Goal: Register for event/course

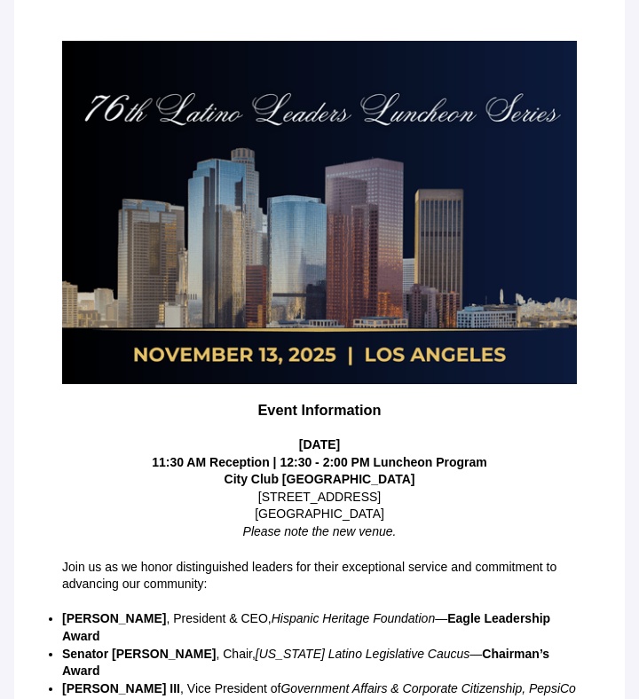
scroll to position [330, 0]
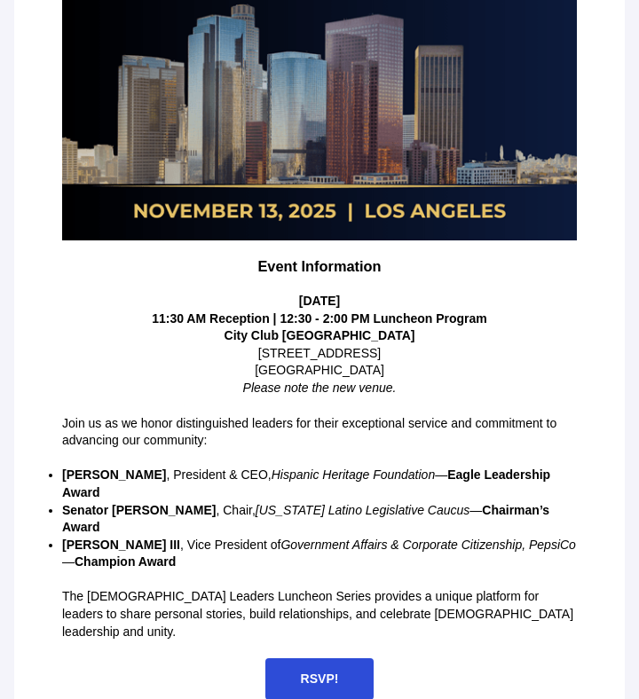
click at [317, 659] on span "RSVP!" at bounding box center [319, 680] width 109 height 42
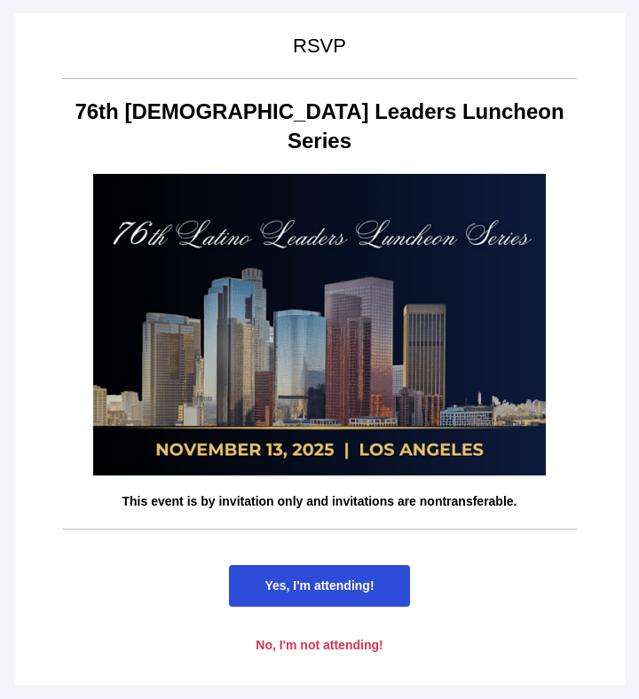
scroll to position [0, 0]
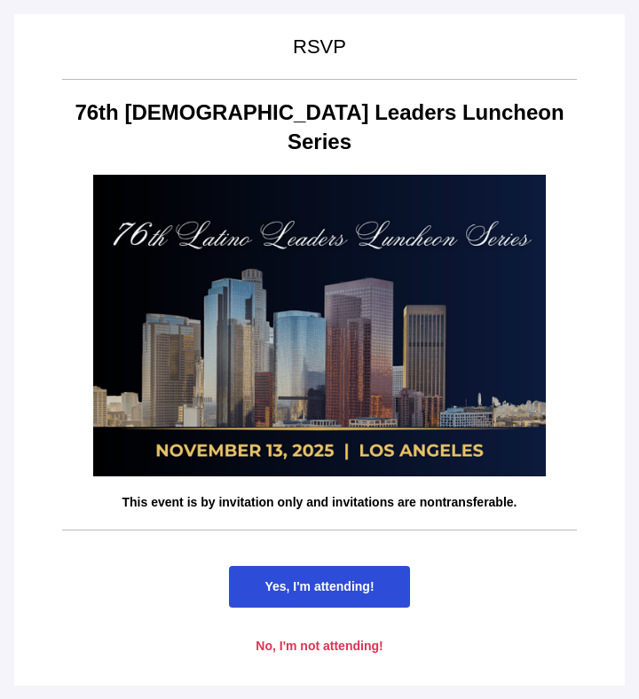
click at [365, 580] on span "Yes, I'm attending!" at bounding box center [319, 587] width 109 height 14
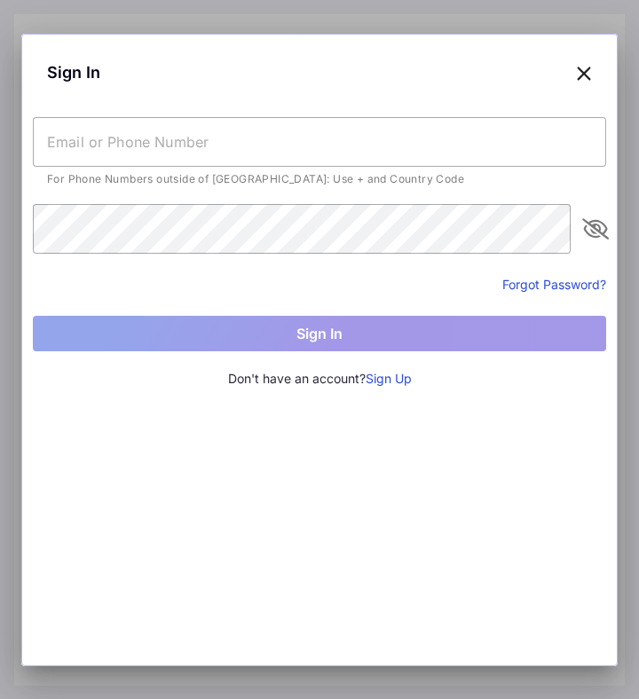
click at [227, 282] on form "For Phone Numbers outside of [GEOGRAPHIC_DATA]: Use + and Country Code Forgot P…" at bounding box center [319, 234] width 573 height 234
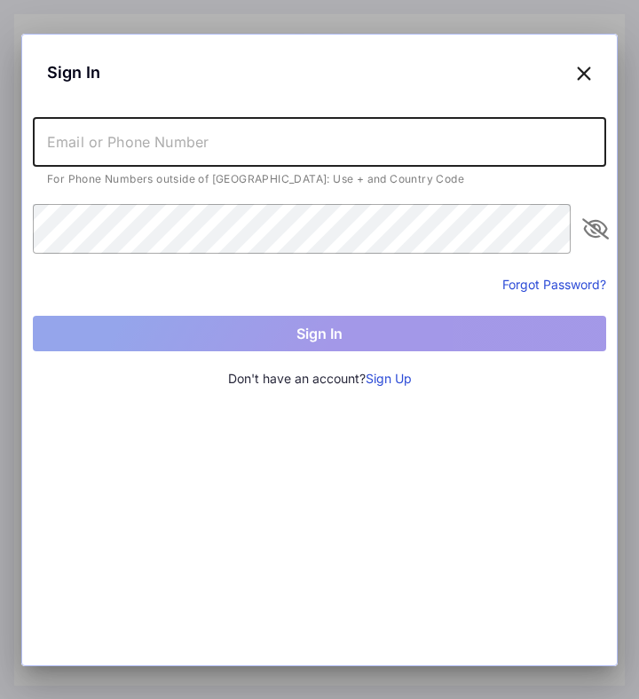
click at [283, 138] on input "text" at bounding box center [319, 142] width 573 height 50
type input "[PERSON_NAME]"
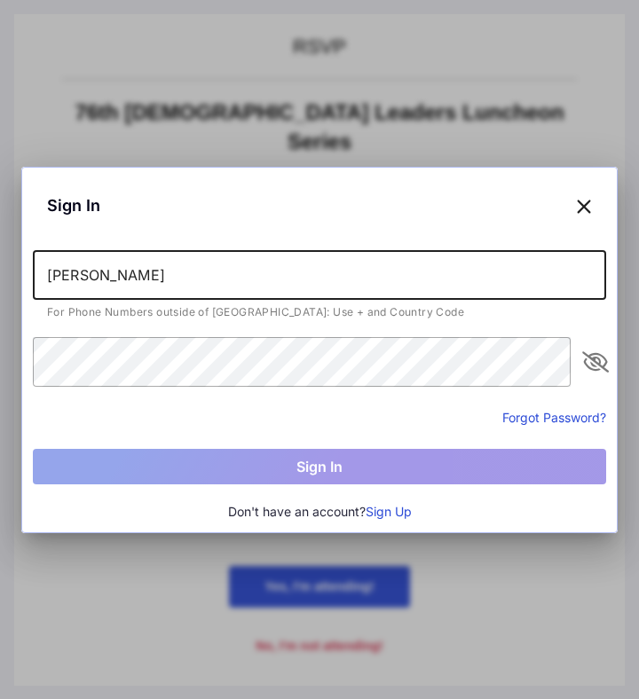
click at [278, 431] on div "Sign In [PERSON_NAME] For Phone Numbers outside of [GEOGRAPHIC_DATA]: Use + and…" at bounding box center [319, 350] width 596 height 367
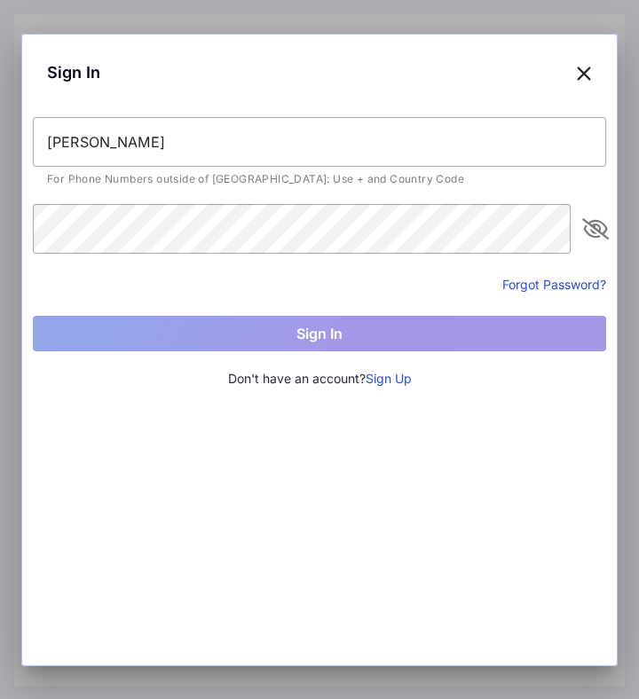
click at [397, 504] on div "Sign In [PERSON_NAME] For Phone Numbers outside of [GEOGRAPHIC_DATA]: Use + and…" at bounding box center [319, 350] width 596 height 633
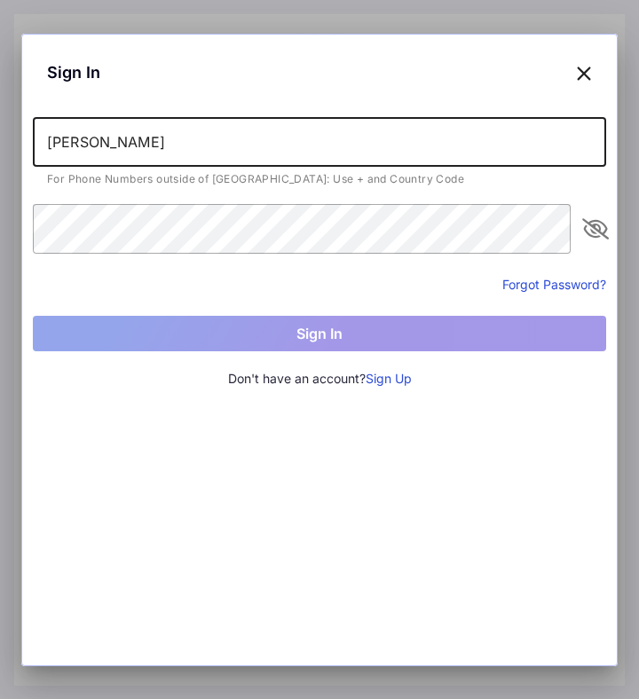
click at [233, 132] on input "[PERSON_NAME]" at bounding box center [319, 142] width 573 height 50
click at [383, 376] on button "Sign Up" at bounding box center [389, 379] width 46 height 20
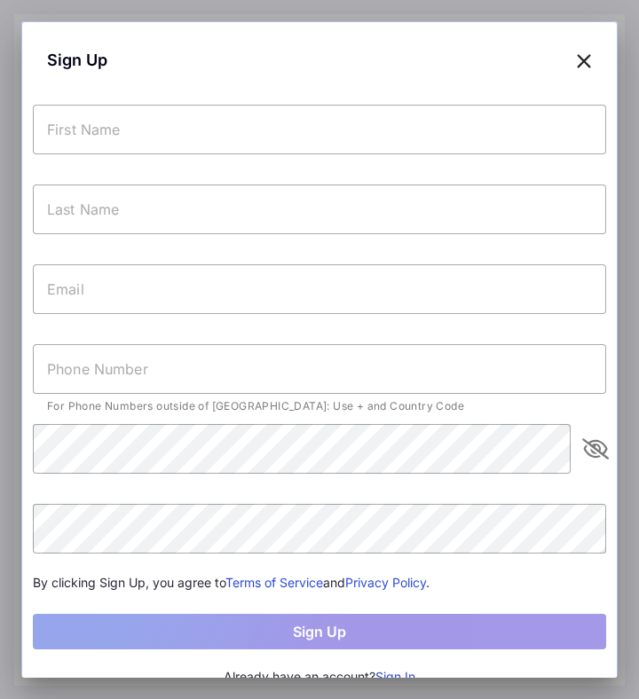
scroll to position [20, 0]
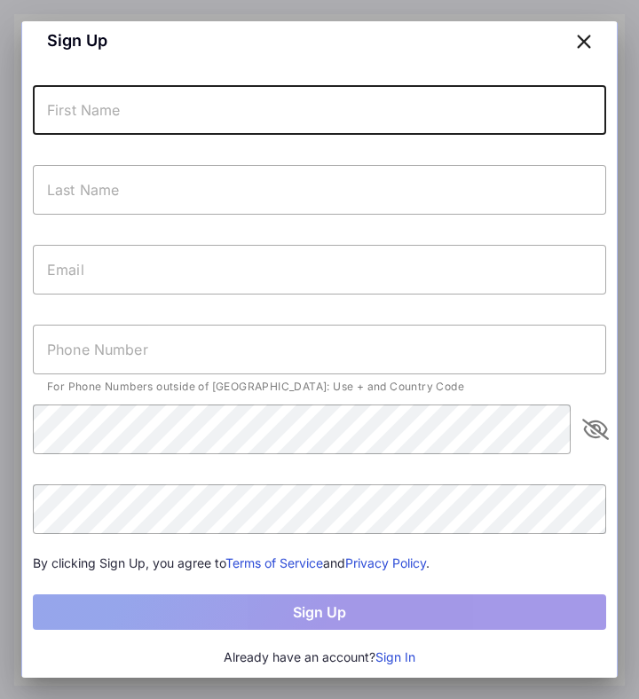
click at [236, 118] on input "text" at bounding box center [319, 110] width 573 height 50
type input "[PERSON_NAME]"
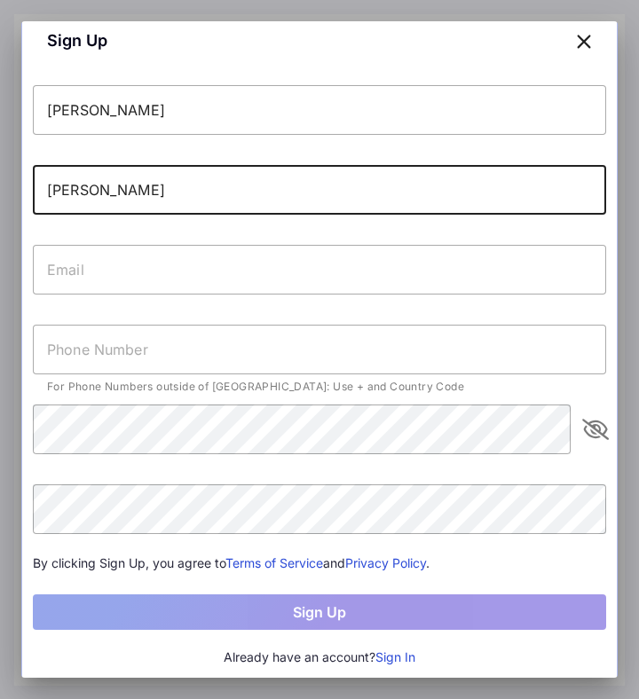
type input "[PERSON_NAME]"
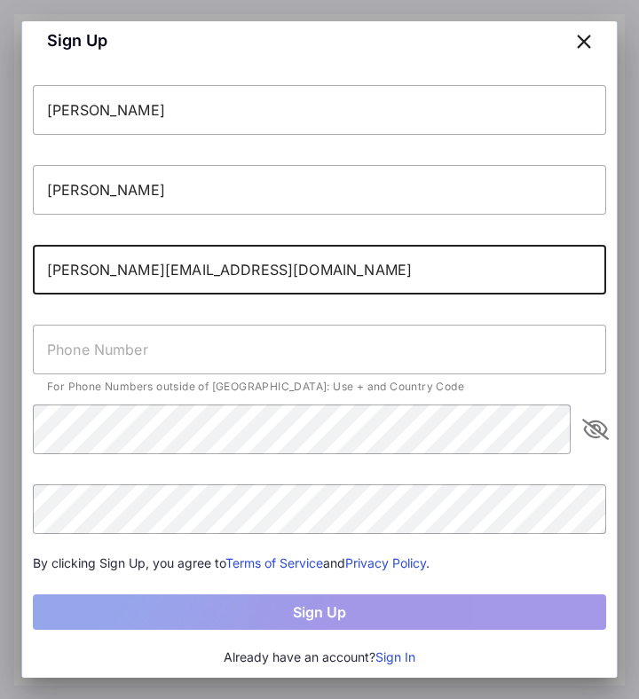
type input "[PERSON_NAME][EMAIL_ADDRESS][DOMAIN_NAME]"
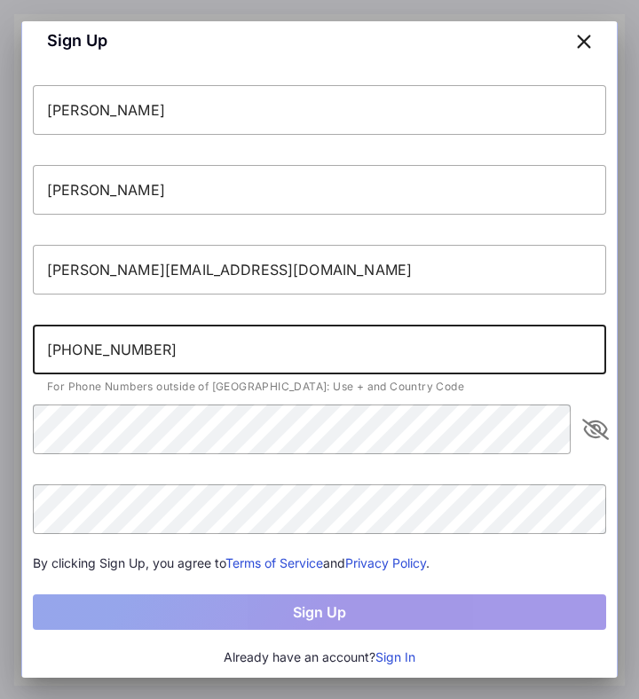
type input "[PHONE_NUMBER]"
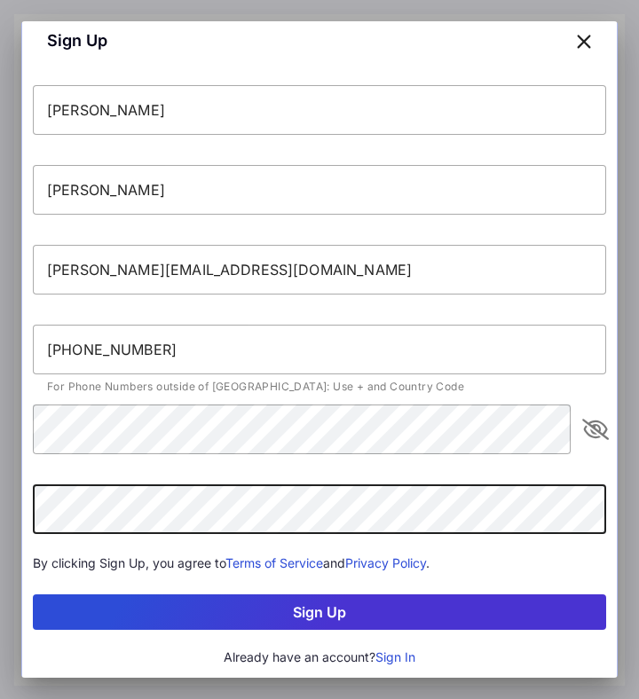
click at [359, 597] on button "Sign Up" at bounding box center [319, 613] width 573 height 36
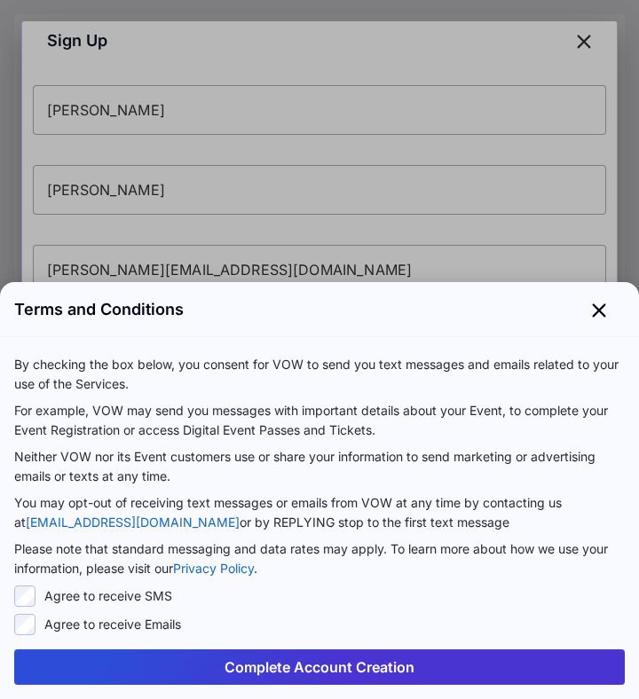
click at [249, 664] on button "Complete Account Creation" at bounding box center [319, 668] width 611 height 36
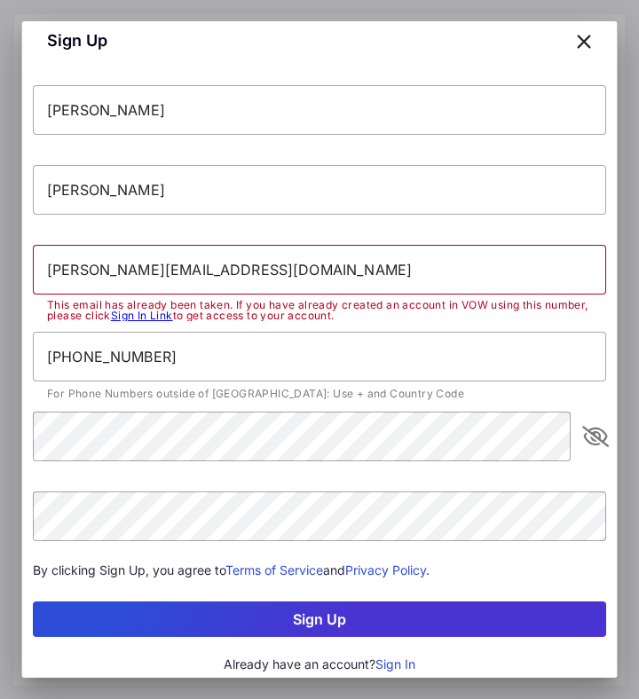
click at [586, 44] on icon at bounding box center [584, 41] width 16 height 26
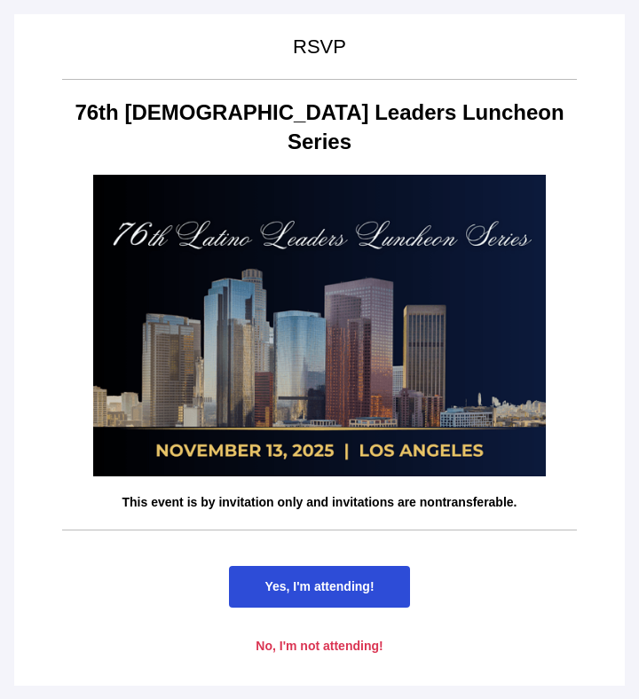
click at [337, 580] on span "Yes, I'm attending!" at bounding box center [319, 587] width 109 height 14
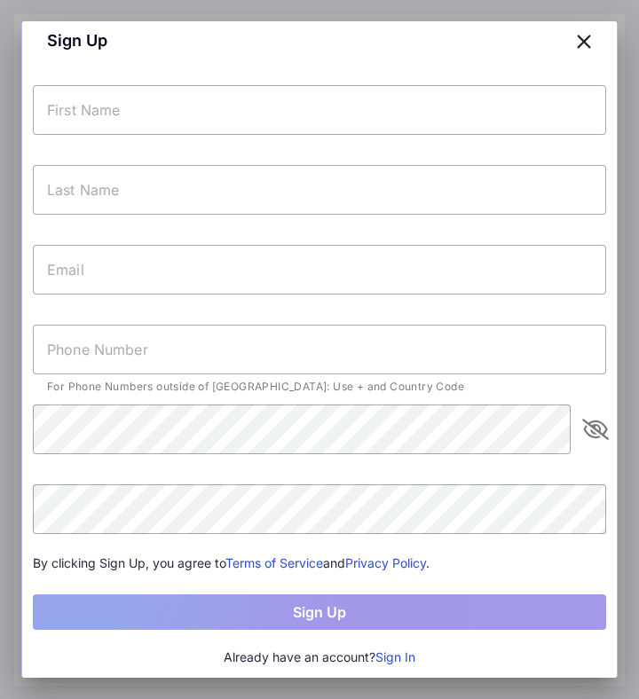
click at [392, 655] on button "Sign In" at bounding box center [395, 658] width 40 height 20
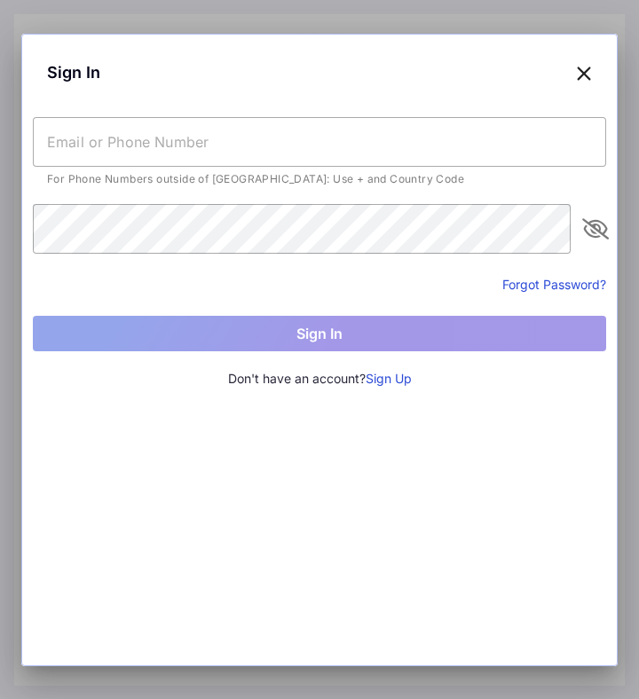
scroll to position [0, 0]
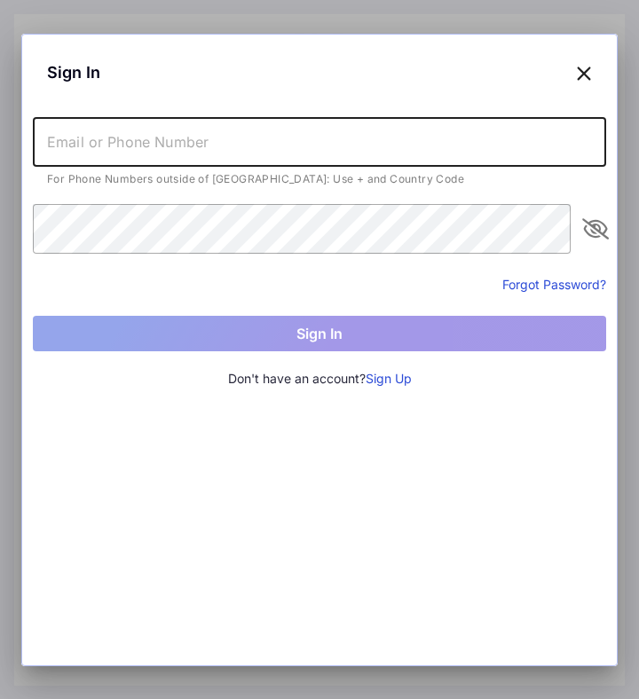
click at [178, 275] on form "For Phone Numbers outside of [GEOGRAPHIC_DATA]: Use + and Country Code Forgot P…" at bounding box center [319, 234] width 573 height 234
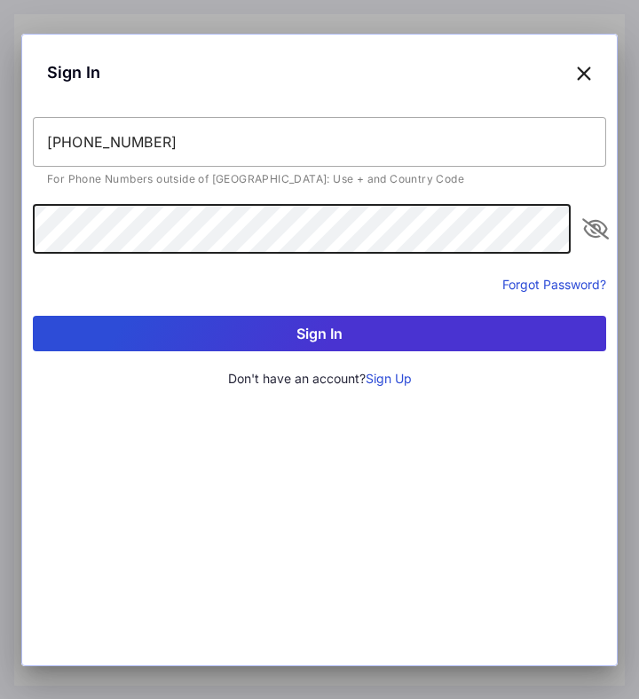
click at [327, 336] on button "Sign In" at bounding box center [319, 334] width 573 height 36
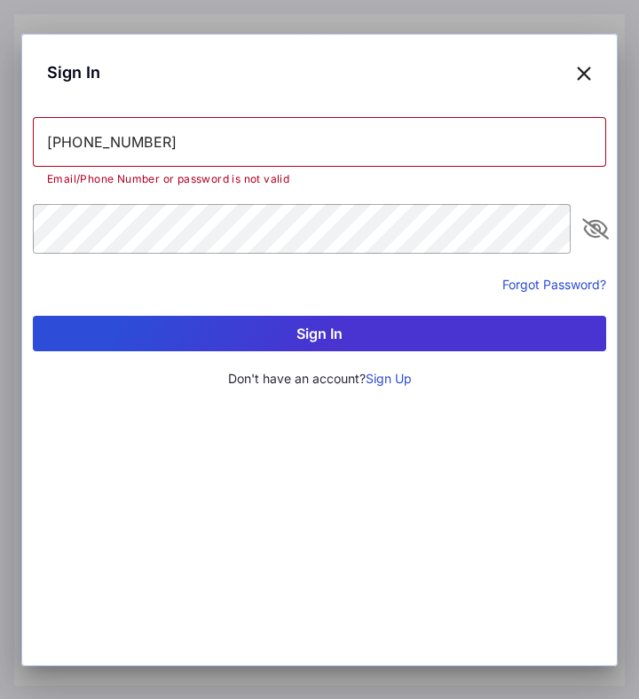
click at [211, 267] on form "+13055824744 Email/Phone Number or password is not valid Forgot Password? Sign …" at bounding box center [319, 234] width 573 height 234
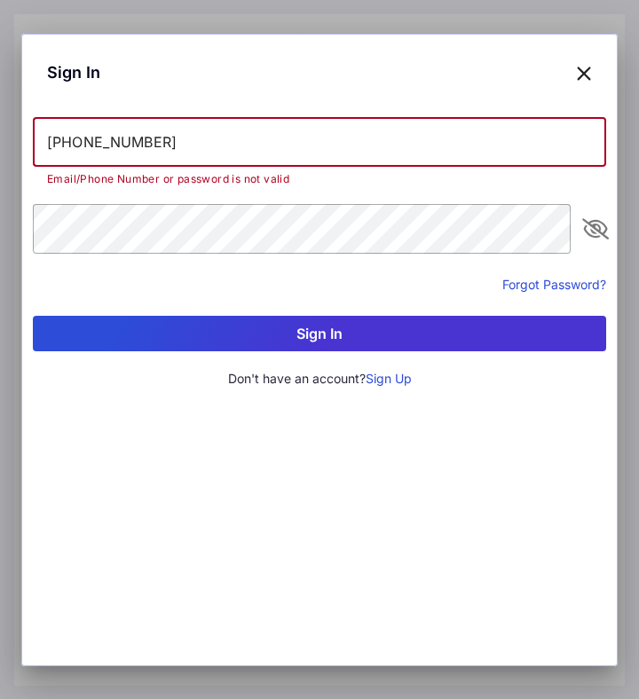
drag, startPoint x: 262, startPoint y: 137, endPoint x: -85, endPoint y: 137, distance: 347.1
click at [0, 137] on html "RSVP 76th [DEMOGRAPHIC_DATA] Leaders Luncheon Series This event is by invitatio…" at bounding box center [319, 349] width 639 height 699
type input "[PERSON_NAME][EMAIL_ADDRESS][DOMAIN_NAME]"
click at [273, 316] on button "Sign In" at bounding box center [319, 334] width 573 height 36
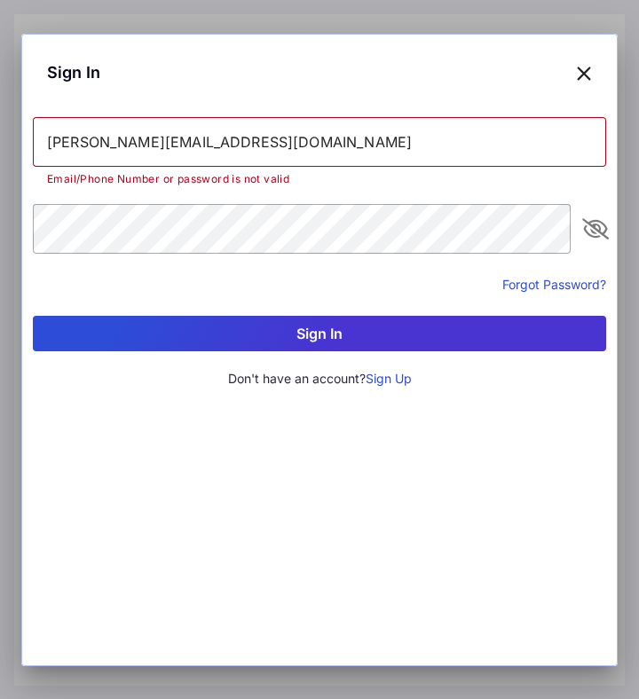
click at [568, 412] on div "Sign In [PERSON_NAME][EMAIL_ADDRESS][DOMAIN_NAME] Email/Phone Number or passwor…" at bounding box center [319, 350] width 596 height 633
click at [549, 281] on button "Forgot Password?" at bounding box center [554, 284] width 104 height 19
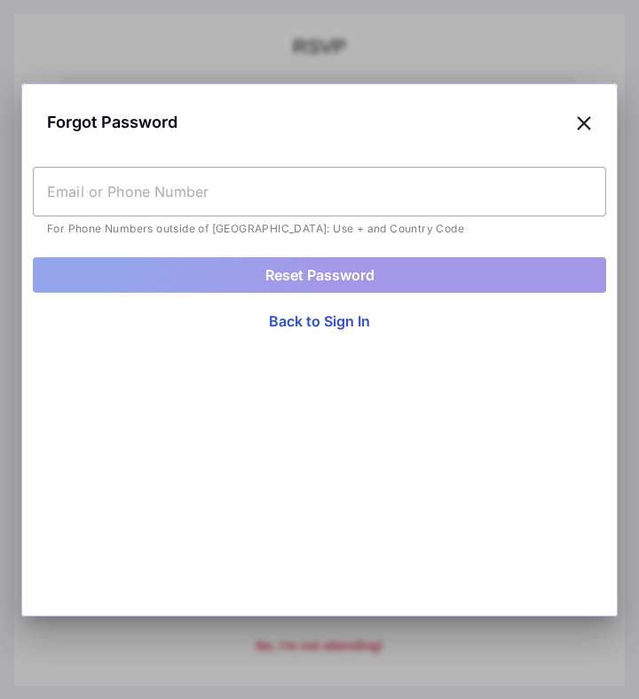
click at [239, 310] on div "For Phone Numbers outside of [GEOGRAPHIC_DATA]: Use + and Country Code Reset Pa…" at bounding box center [319, 253] width 573 height 172
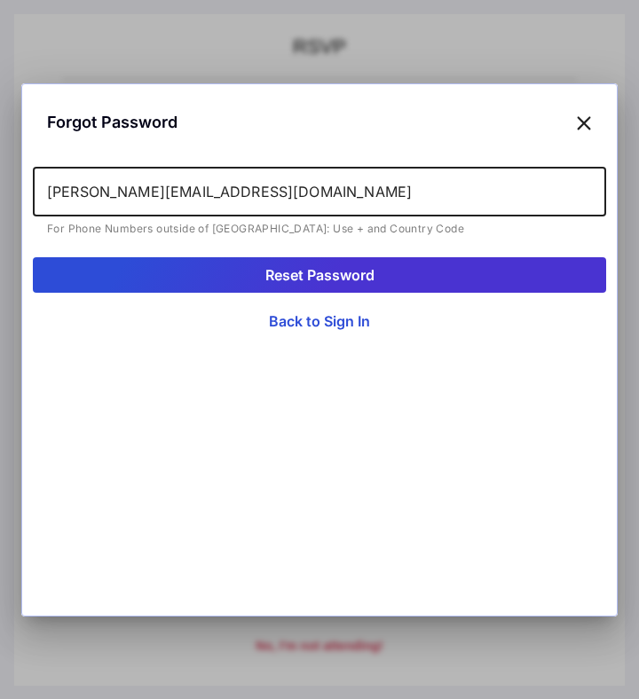
type input "[PERSON_NAME][EMAIL_ADDRESS][DOMAIN_NAME]"
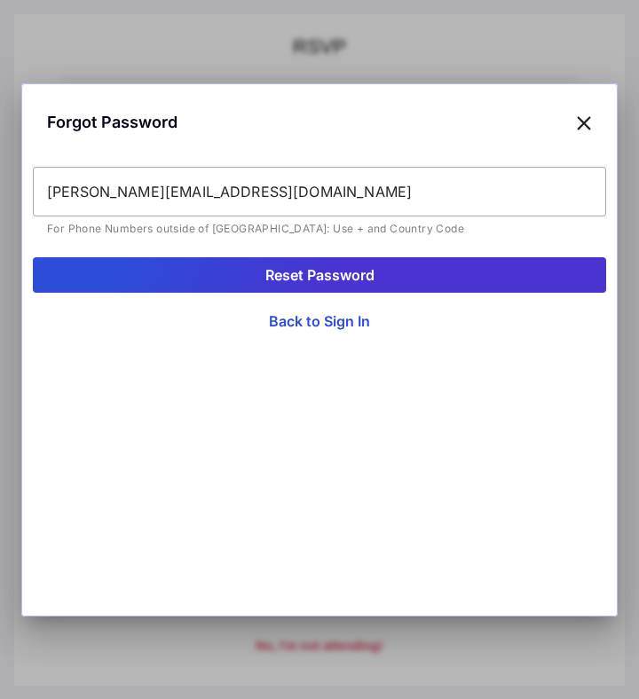
click at [309, 266] on button "Reset Password" at bounding box center [319, 275] width 573 height 36
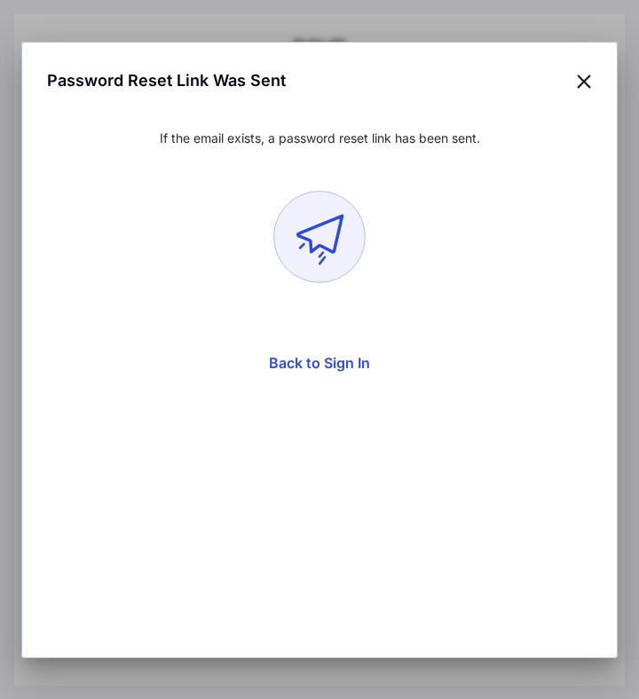
click at [318, 502] on div "Password Reset Link Was Sent If the email exists, a password reset link has bee…" at bounding box center [319, 350] width 596 height 617
click at [328, 356] on button "Back to Sign In" at bounding box center [319, 363] width 573 height 36
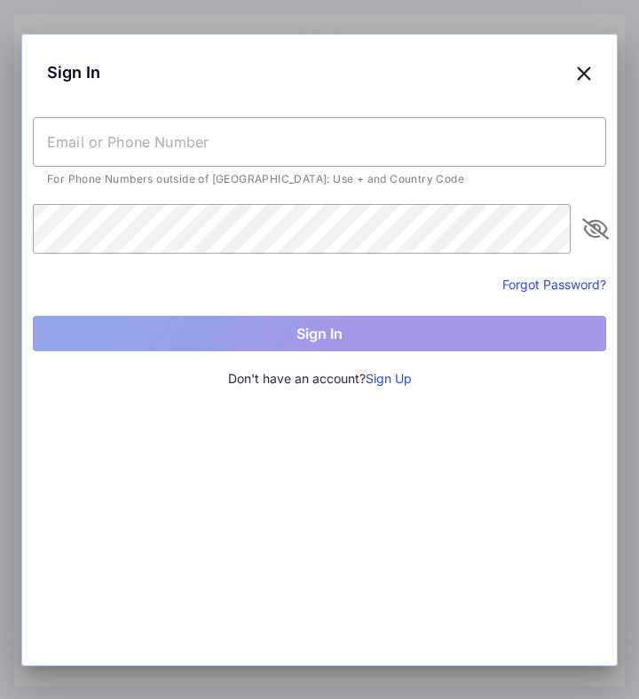
click at [194, 267] on form "For Phone Numbers outside of [GEOGRAPHIC_DATA]: Use + and Country Code Forgot P…" at bounding box center [319, 234] width 573 height 234
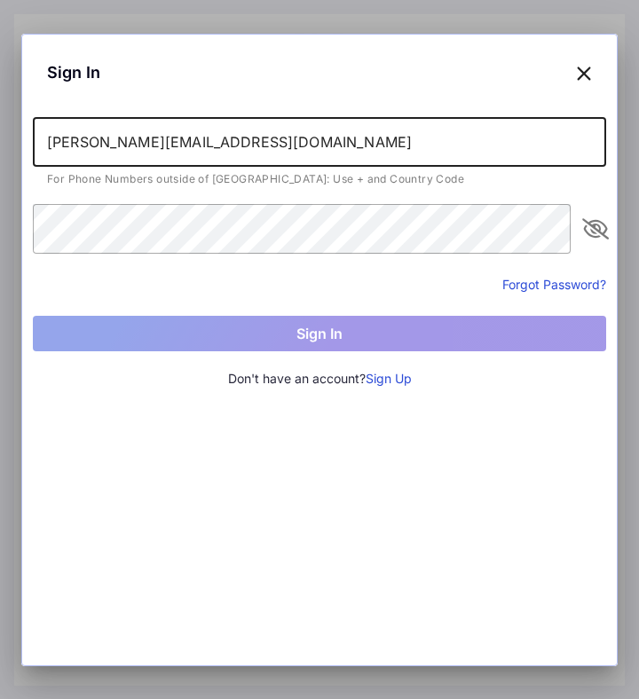
type input "[PERSON_NAME][EMAIL_ADDRESS][DOMAIN_NAME]"
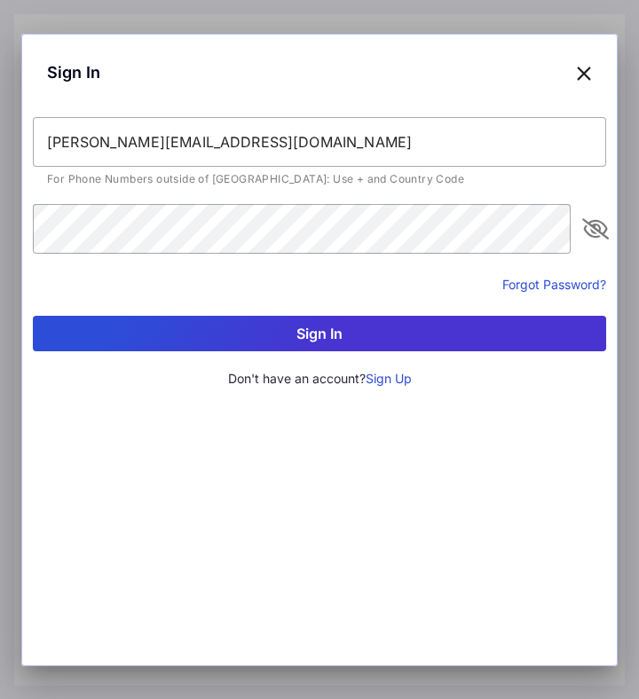
click at [341, 330] on button "Sign In" at bounding box center [319, 334] width 573 height 36
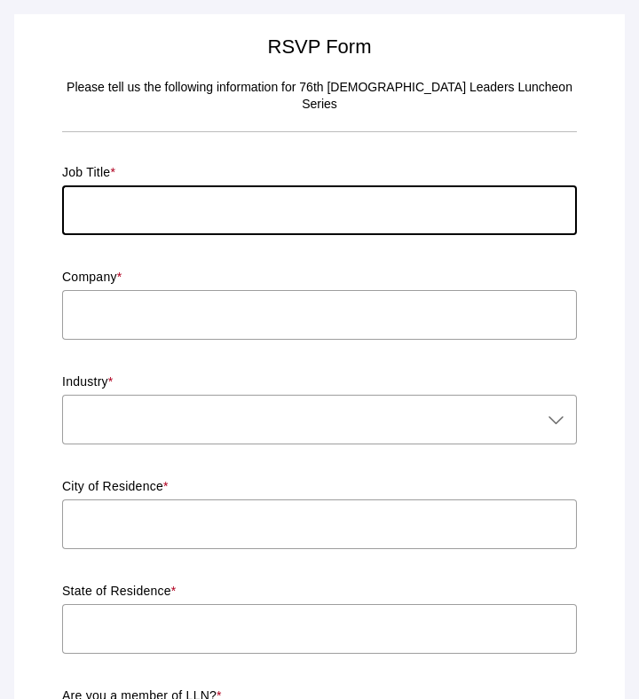
click at [196, 186] on input "text" at bounding box center [319, 211] width 515 height 50
type input "Senior Advisor"
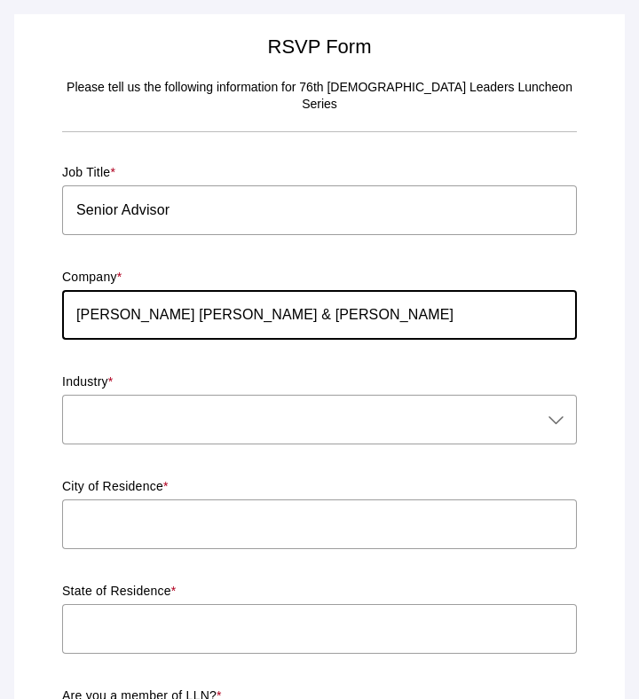
type input "[PERSON_NAME] [PERSON_NAME] & [PERSON_NAME]"
click at [173, 374] on p "Industry *" at bounding box center [319, 383] width 515 height 18
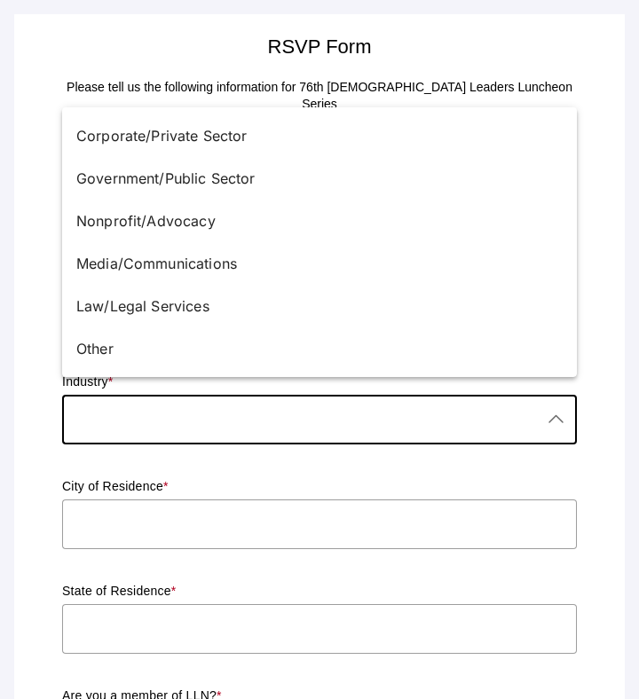
click at [156, 415] on div at bounding box center [301, 420] width 479 height 50
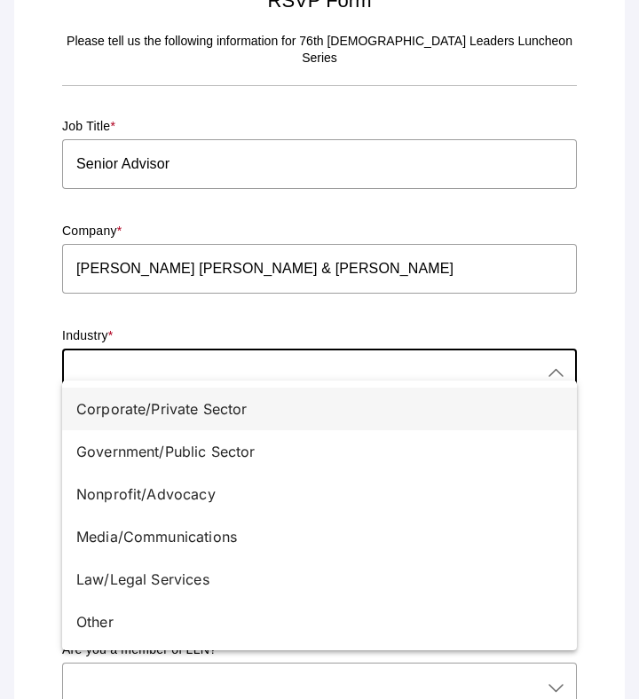
scroll to position [35, 0]
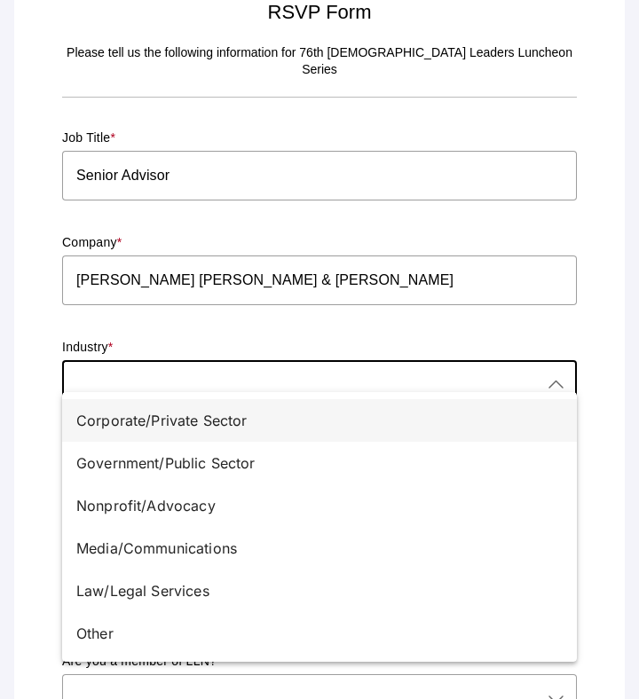
click at [146, 421] on div "Corporate/Private Sector" at bounding box center [312, 420] width 472 height 21
type input "Corporate/Private Sector"
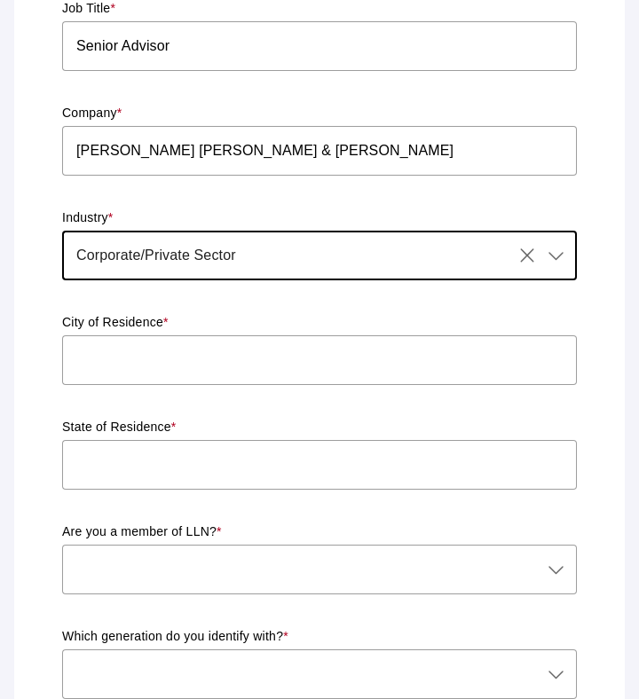
scroll to position [194, 0]
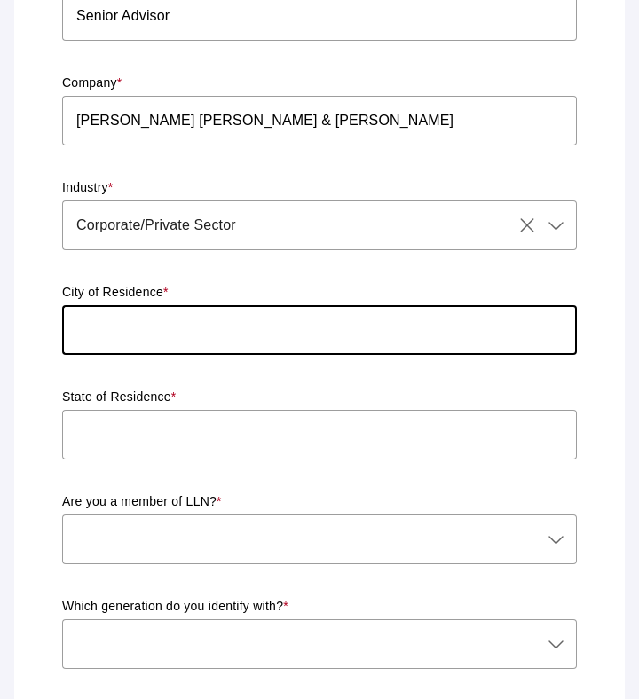
click at [176, 323] on input "text" at bounding box center [319, 330] width 515 height 50
type input "[GEOGRAPHIC_DATA]"
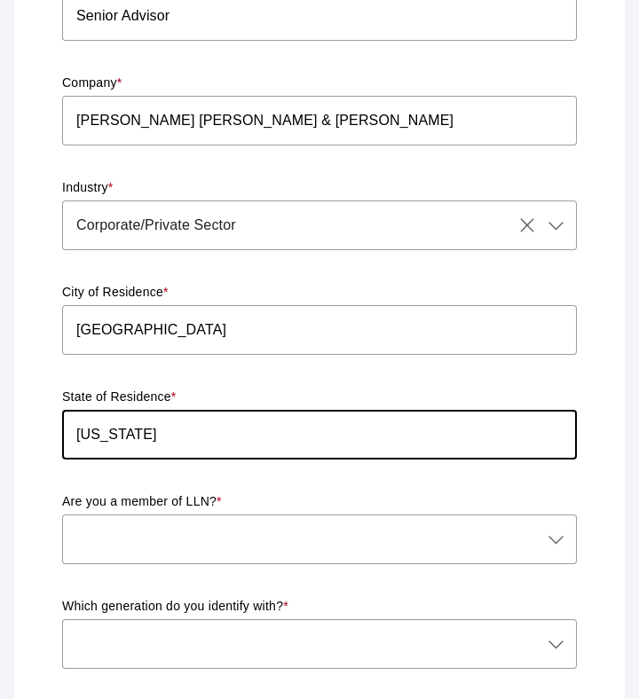
type input "[US_STATE]"
click at [208, 520] on div at bounding box center [301, 540] width 479 height 50
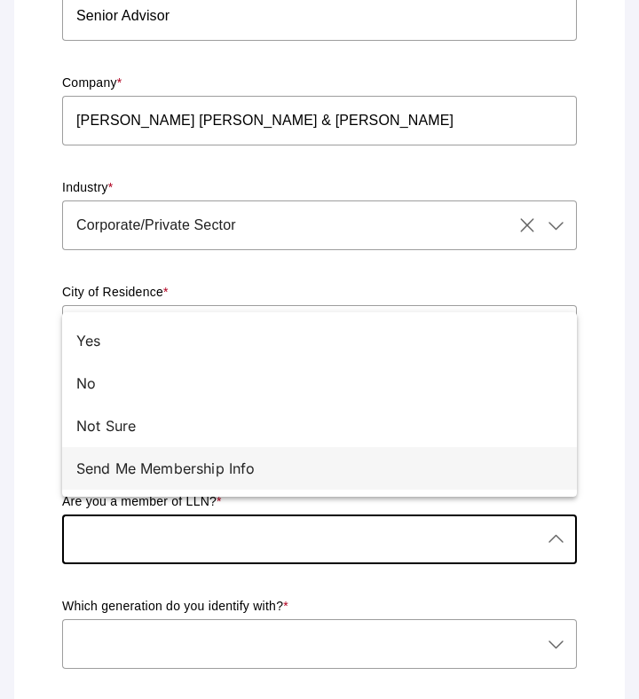
scroll to position [258, 0]
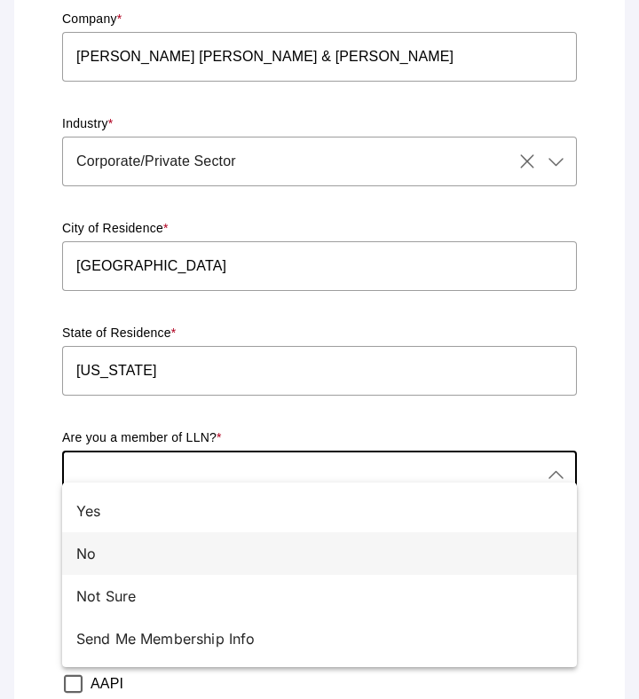
click at [135, 547] on div "No" at bounding box center [312, 553] width 472 height 21
type input "No"
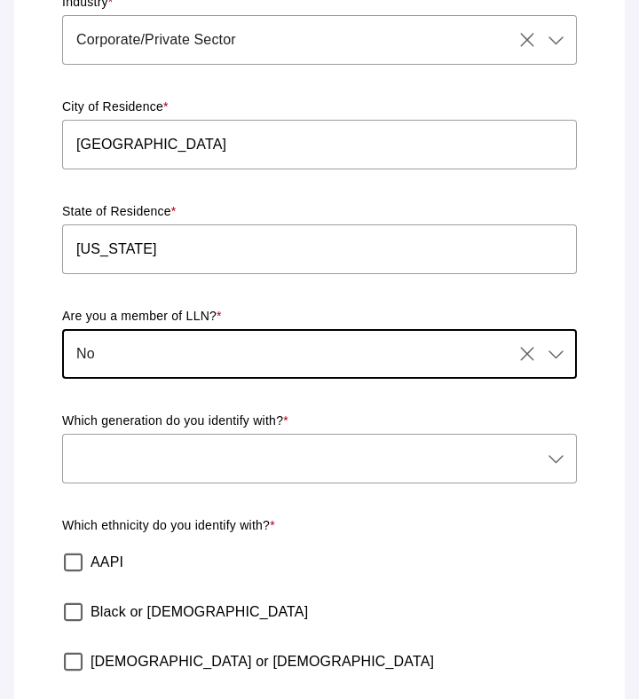
scroll to position [401, 0]
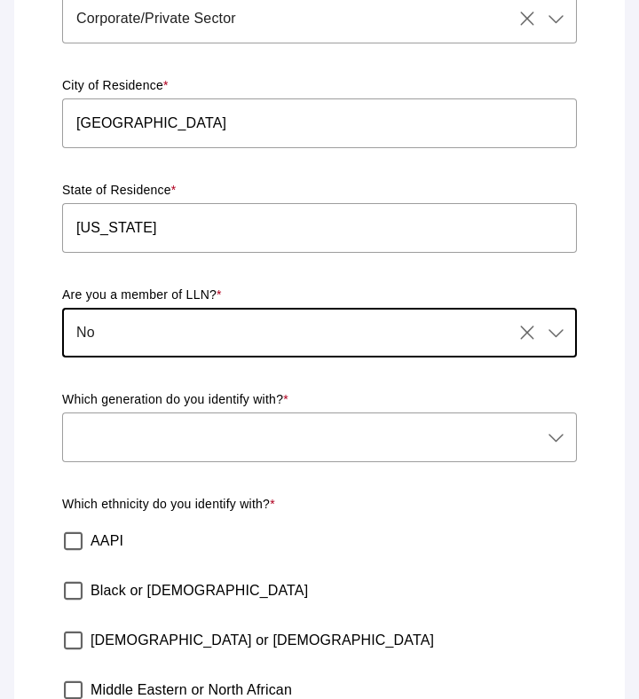
click at [212, 416] on div at bounding box center [301, 438] width 479 height 50
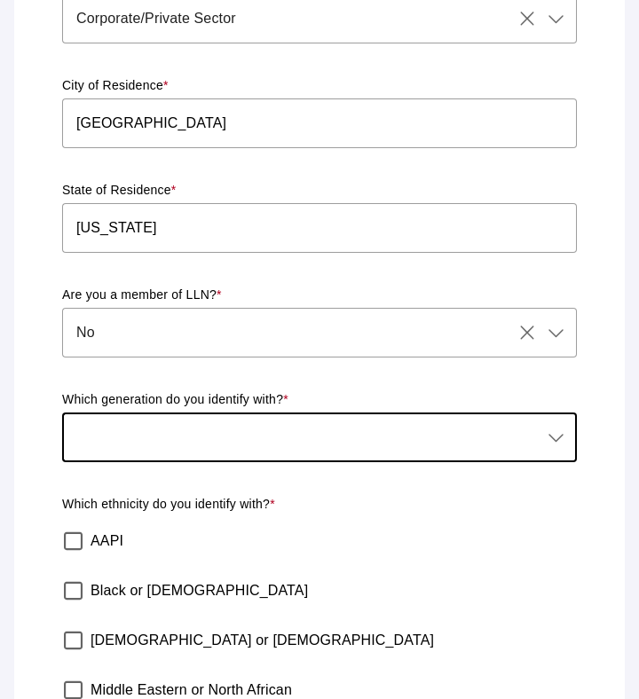
click at [201, 425] on div at bounding box center [301, 438] width 479 height 50
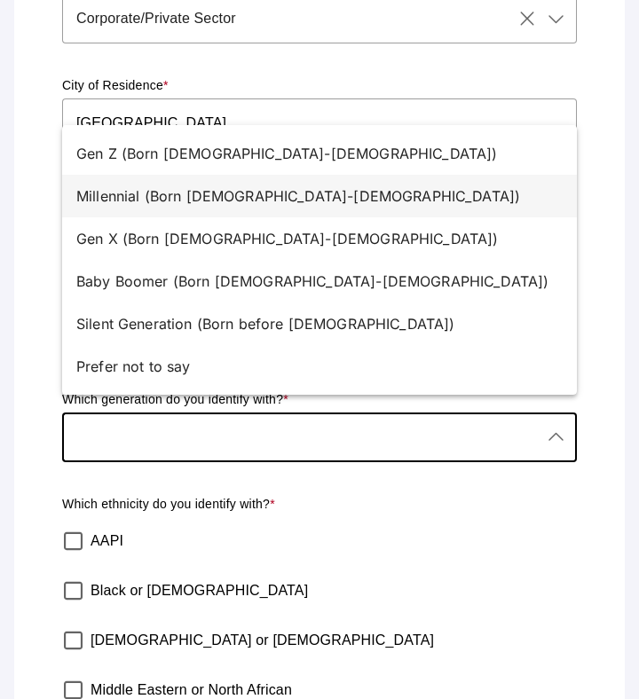
click at [199, 197] on div "Millennial (Born [DEMOGRAPHIC_DATA]-[DEMOGRAPHIC_DATA])" at bounding box center [312, 196] width 472 height 21
type input "Millennial (Born [DEMOGRAPHIC_DATA]-[DEMOGRAPHIC_DATA])"
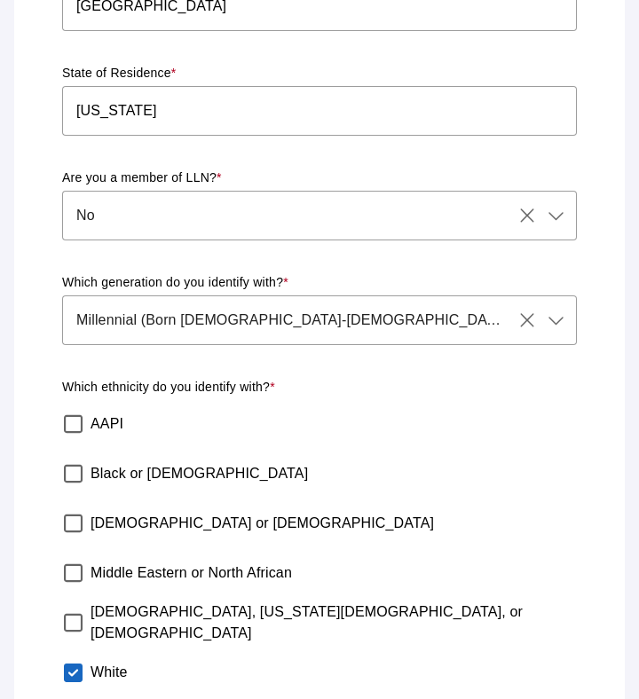
scroll to position [643, 0]
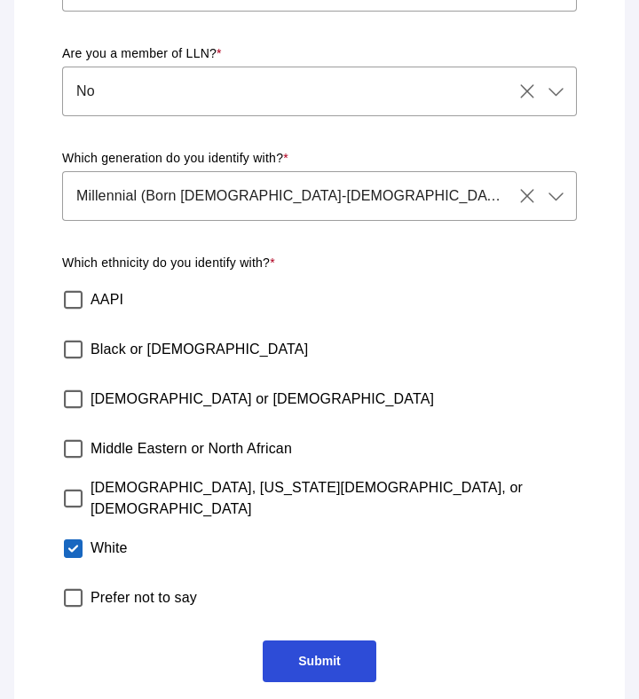
click at [316, 641] on span "Submit" at bounding box center [319, 662] width 113 height 42
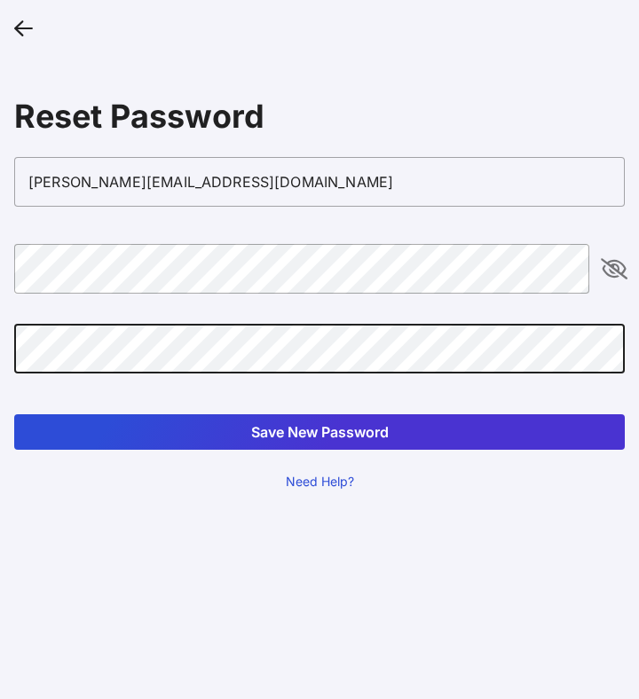
click at [312, 447] on button "Save New Password" at bounding box center [319, 433] width 611 height 36
